Goal: Browse casually: Explore the website without a specific task or goal

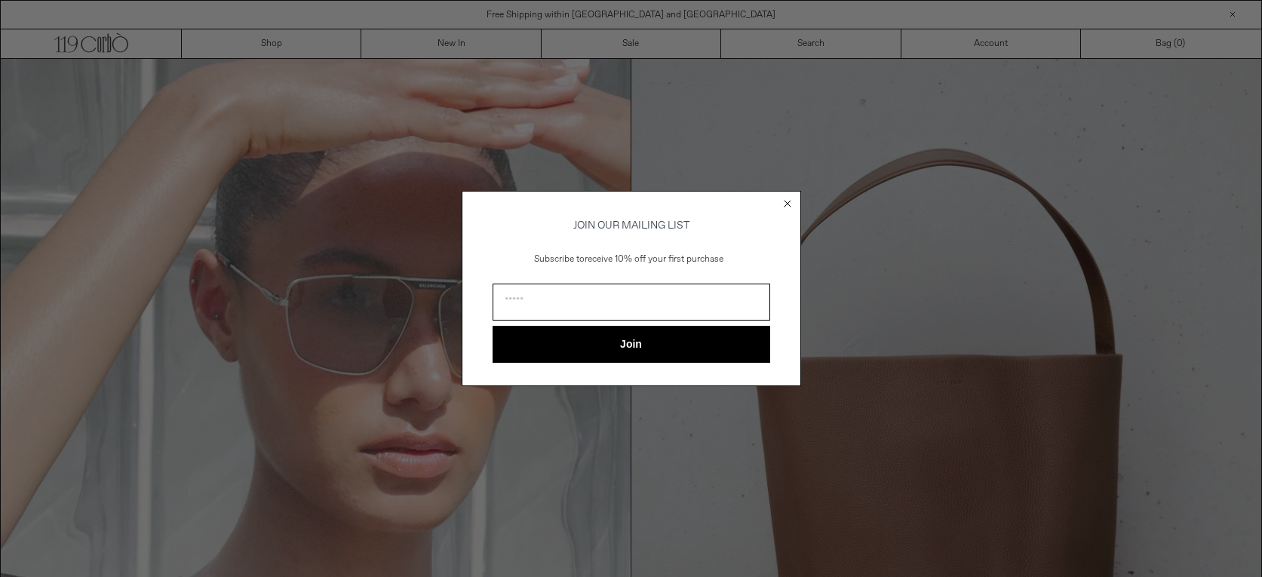
click at [792, 196] on icon "Close dialog" at bounding box center [787, 203] width 15 height 15
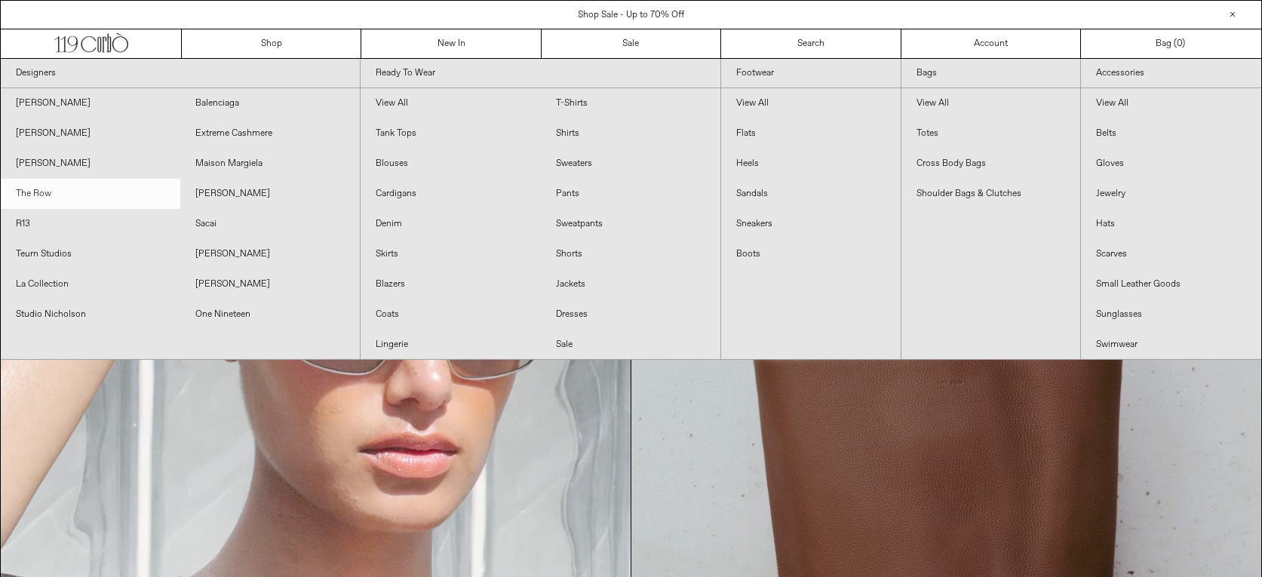
click at [39, 193] on link "The Row" at bounding box center [91, 194] width 180 height 30
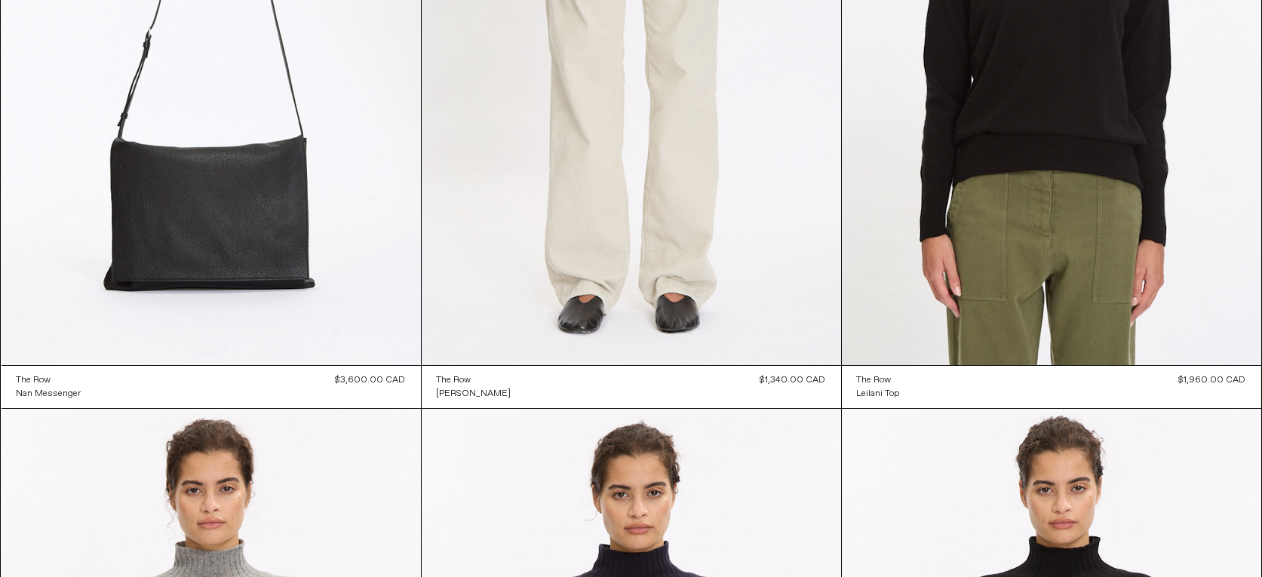
scroll to position [257, 0]
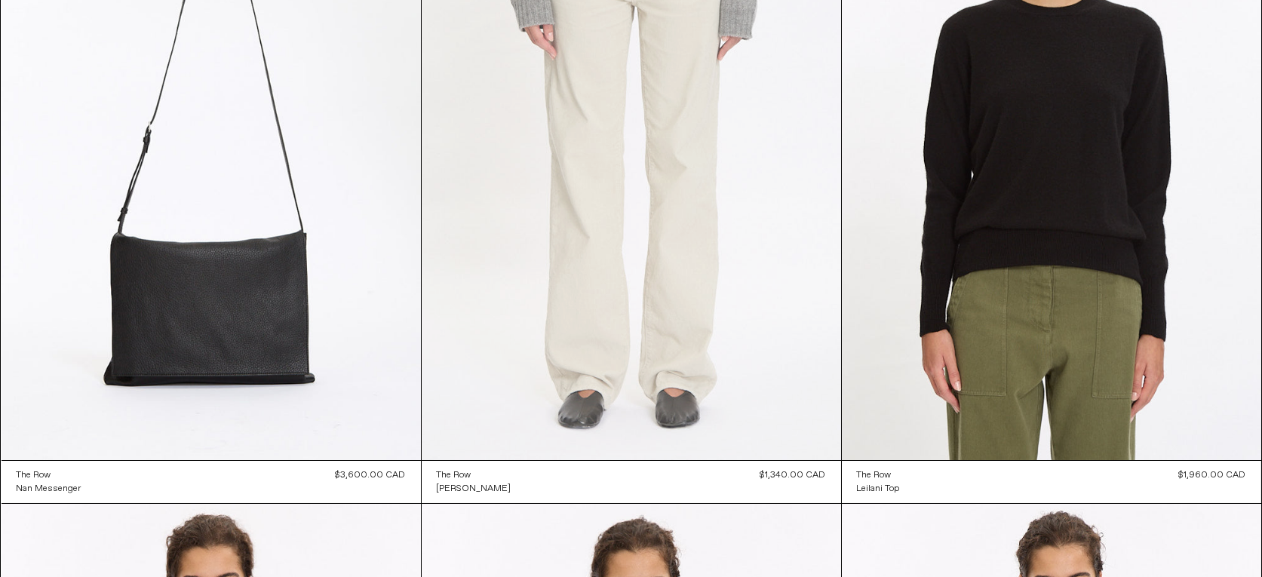
click at [502, 377] on at bounding box center [632, 145] width 420 height 629
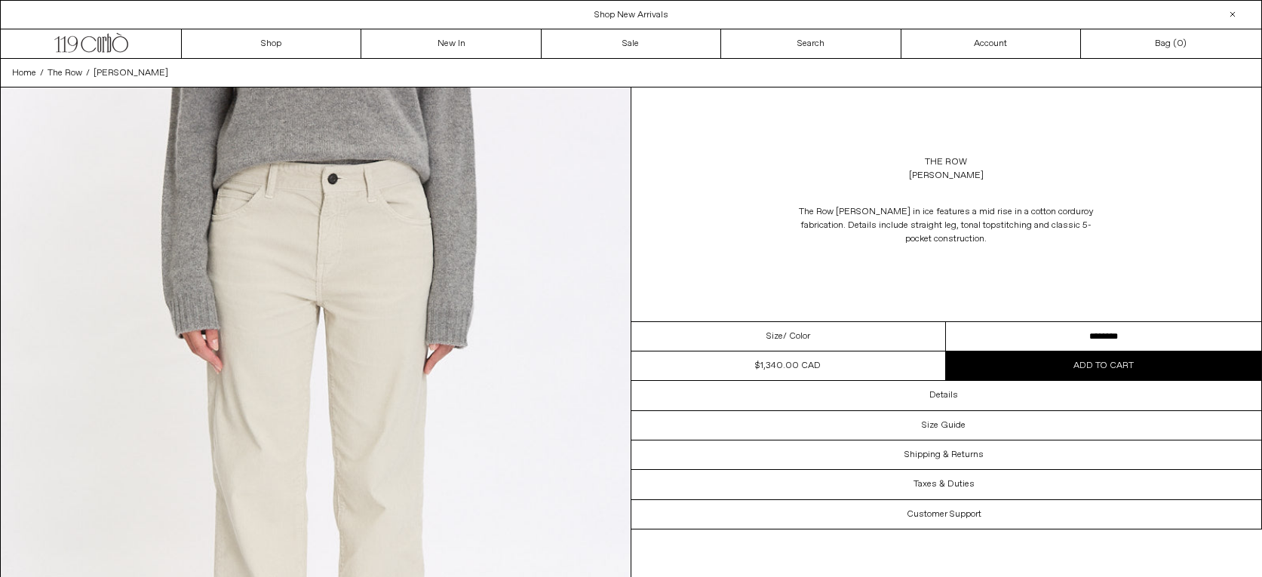
click at [946, 322] on select "**********" at bounding box center [1103, 336] width 315 height 29
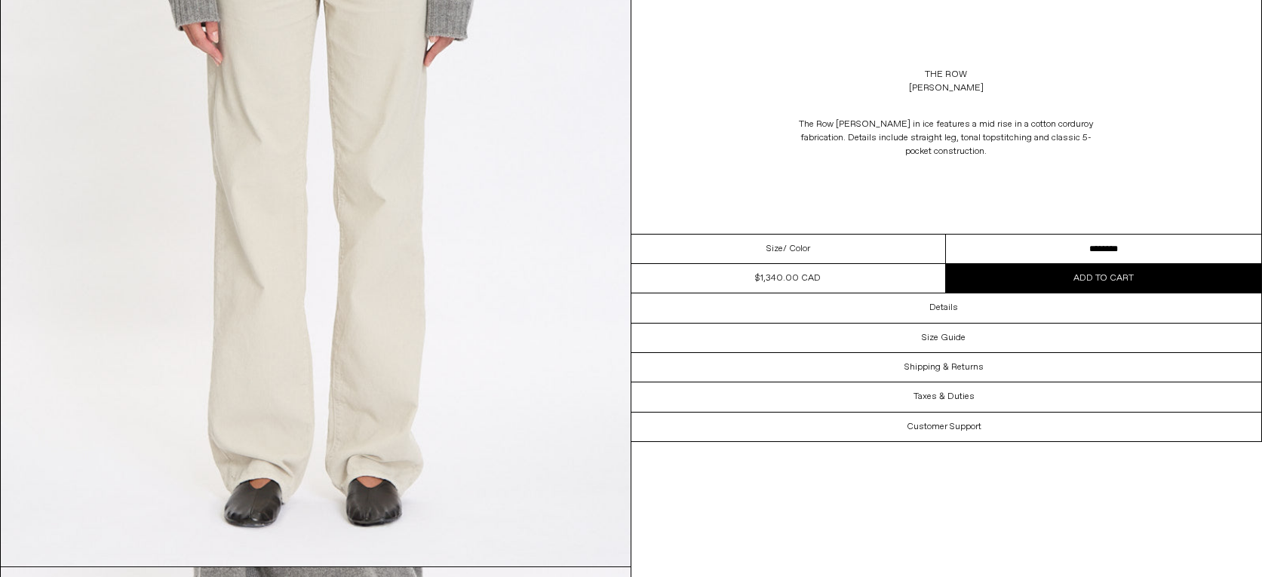
scroll to position [245, 0]
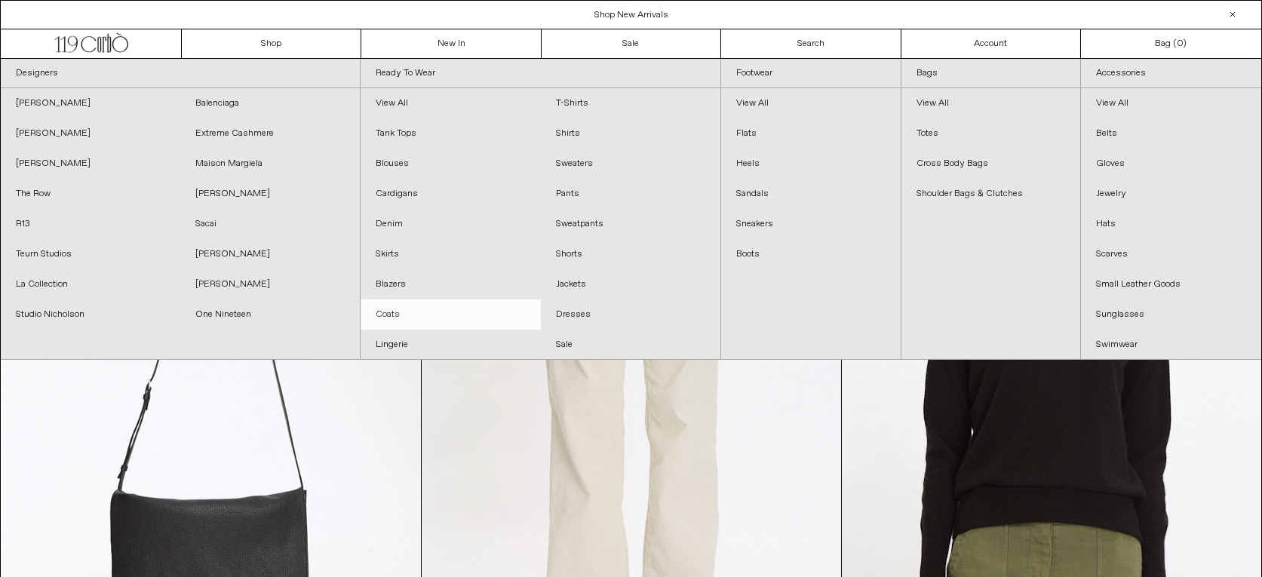
click at [387, 312] on link "Coats" at bounding box center [451, 315] width 180 height 30
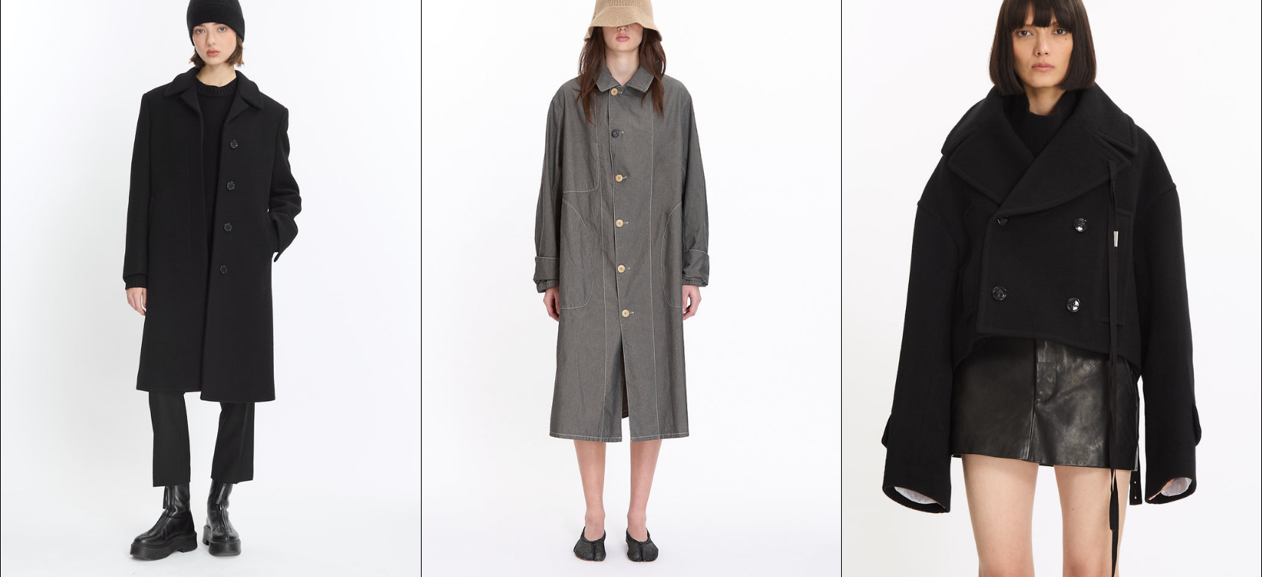
scroll to position [194, 0]
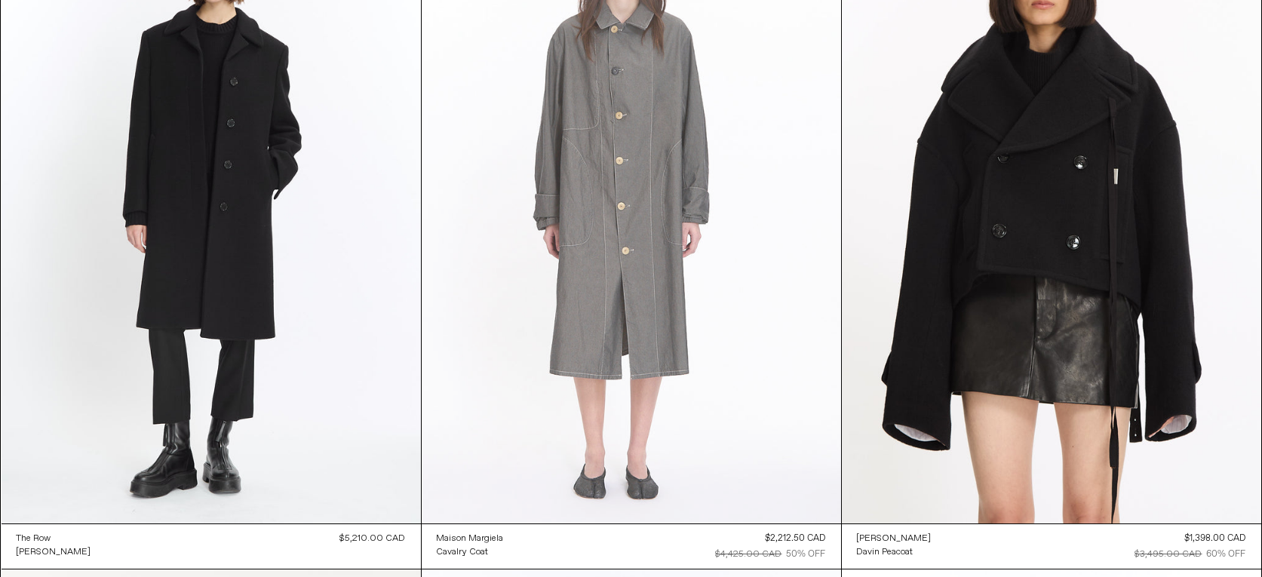
click at [597, 280] on at bounding box center [632, 208] width 420 height 629
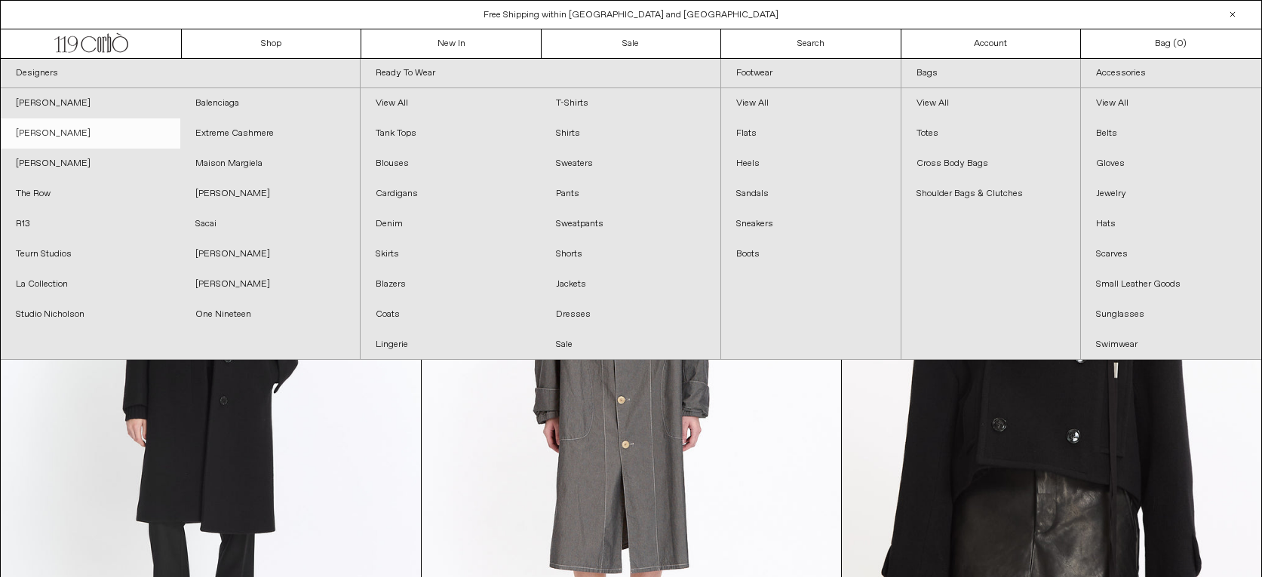
click at [31, 137] on link "[PERSON_NAME]" at bounding box center [91, 133] width 180 height 30
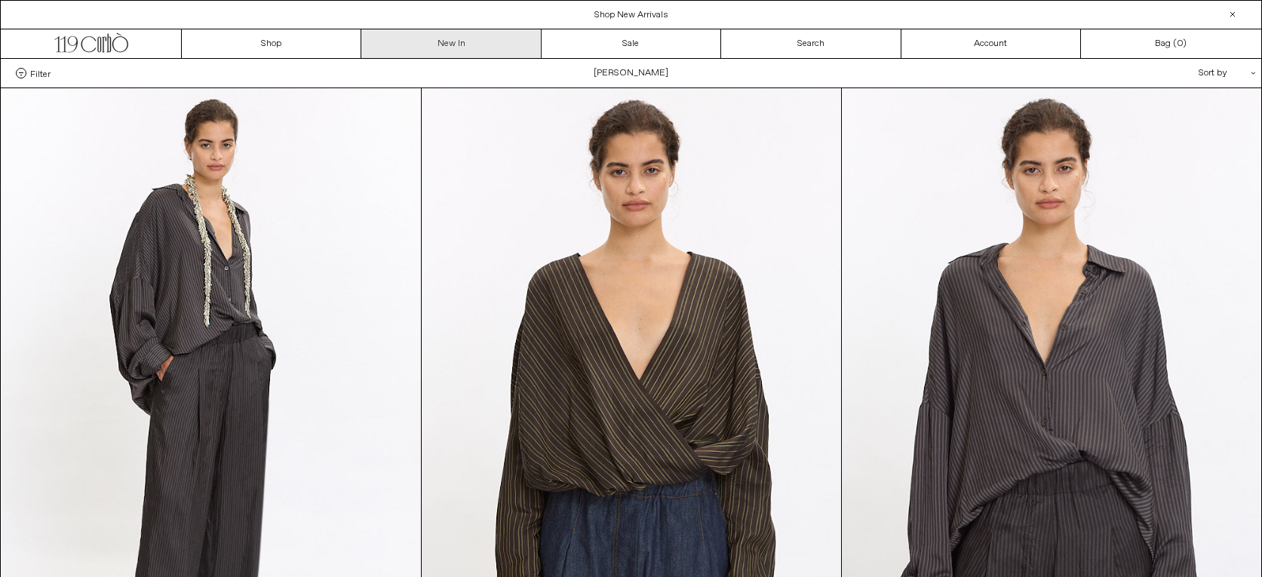
click at [460, 45] on link "New In" at bounding box center [451, 43] width 180 height 29
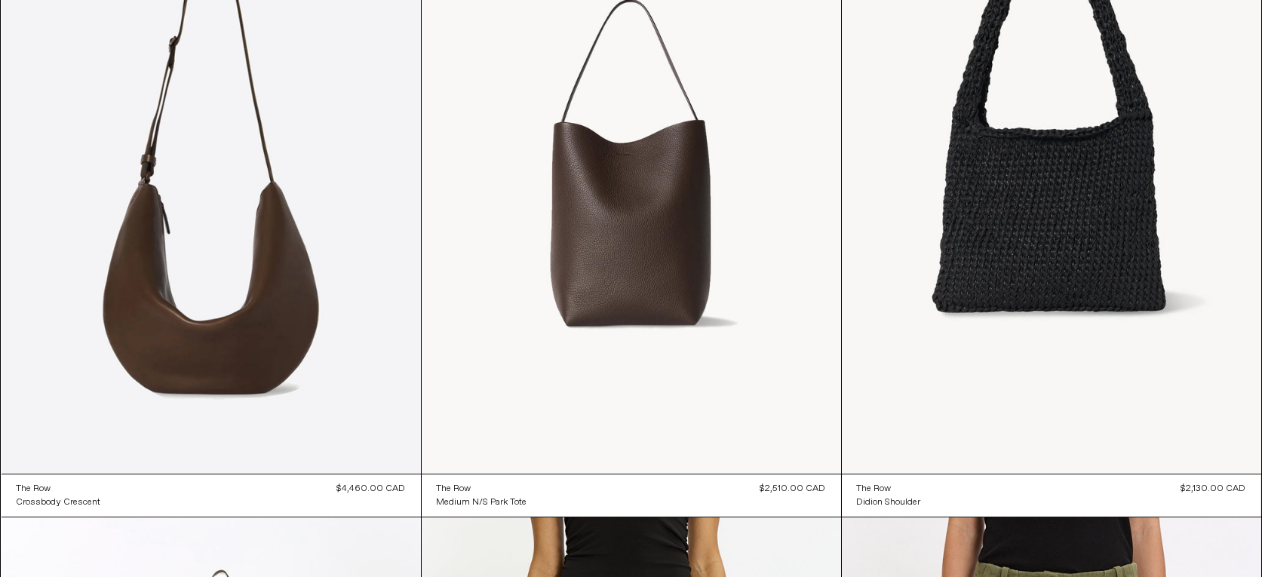
scroll to position [2874, 0]
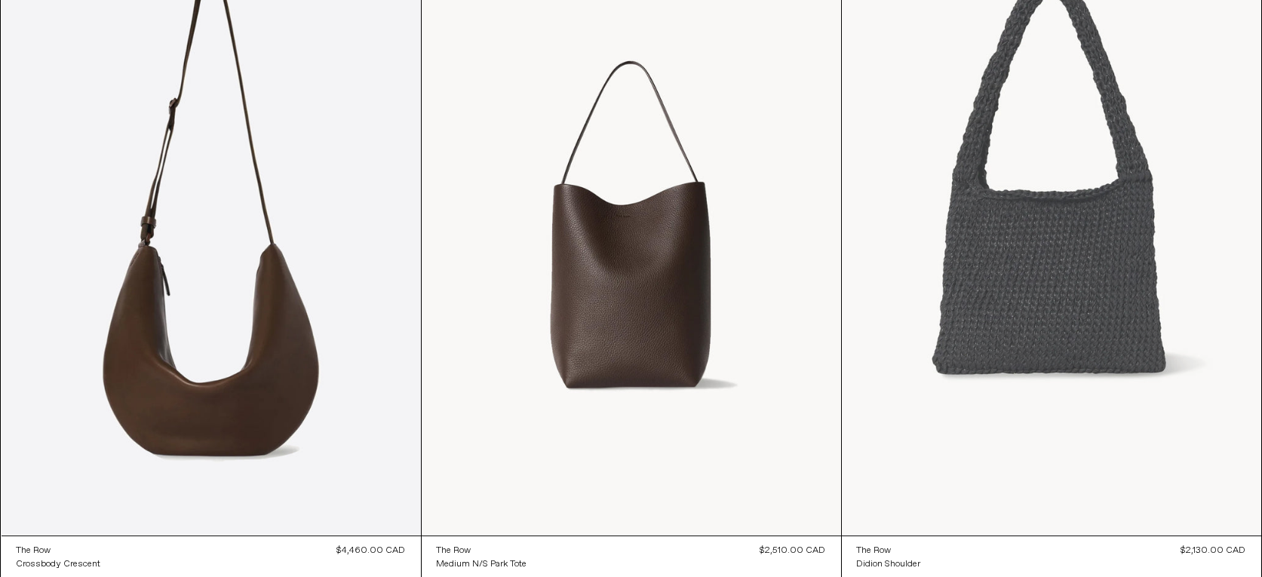
click at [1075, 302] on at bounding box center [1052, 220] width 420 height 629
